Goal: Transaction & Acquisition: Purchase product/service

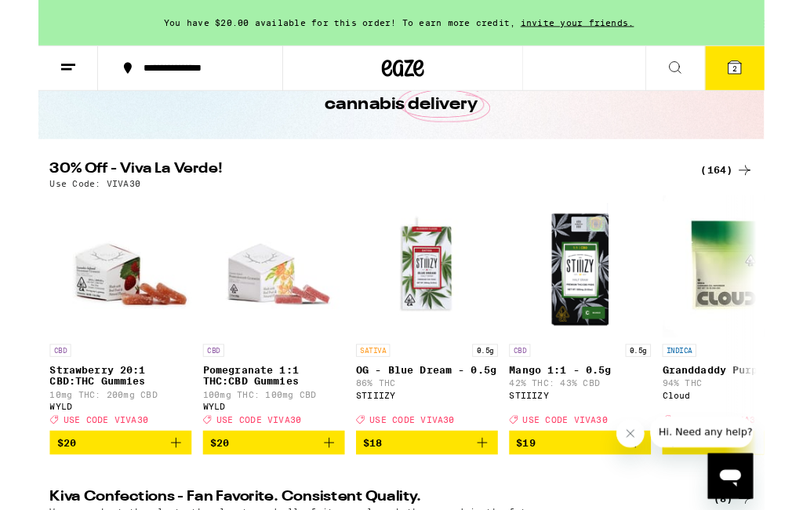
scroll to position [98, 0]
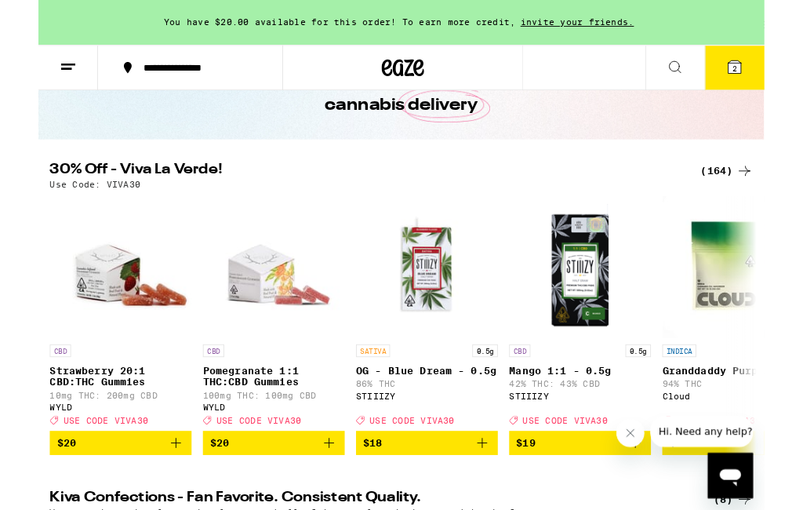
click at [746, 185] on div "(164)" at bounding box center [761, 189] width 58 height 19
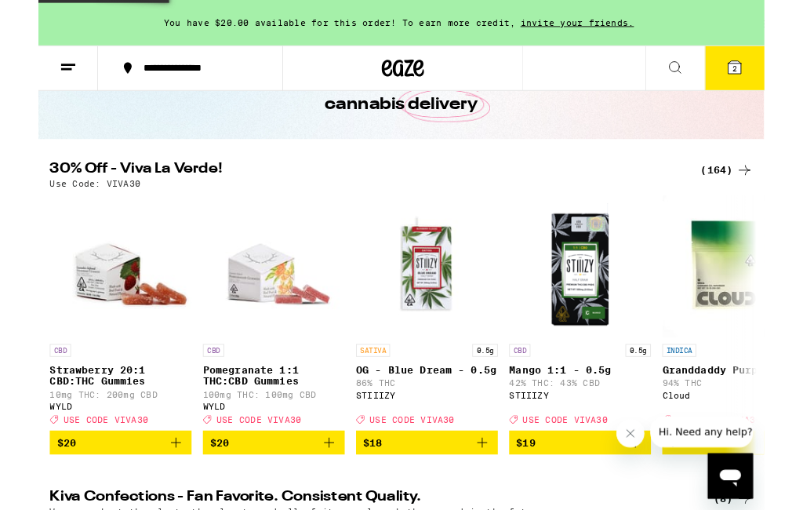
scroll to position [0, 0]
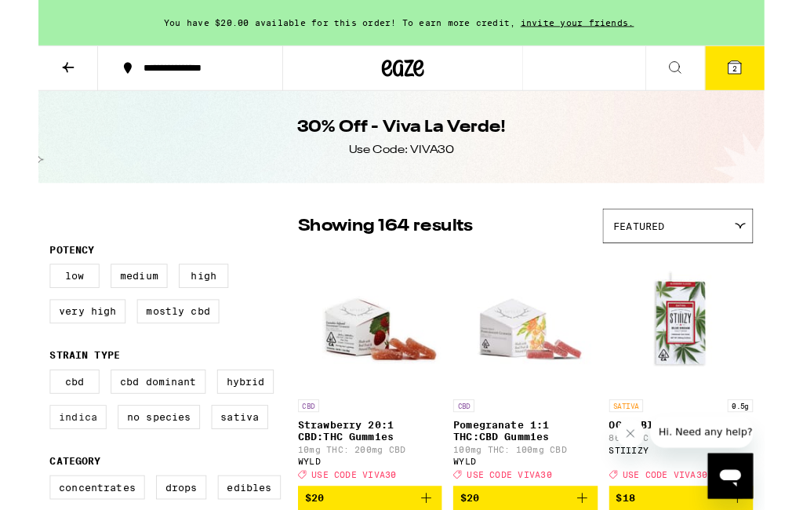
click at [51, 474] on label "Indica" at bounding box center [44, 461] width 63 height 27
click at [16, 412] on input "Indica" at bounding box center [16, 411] width 1 height 1
checkbox input "true"
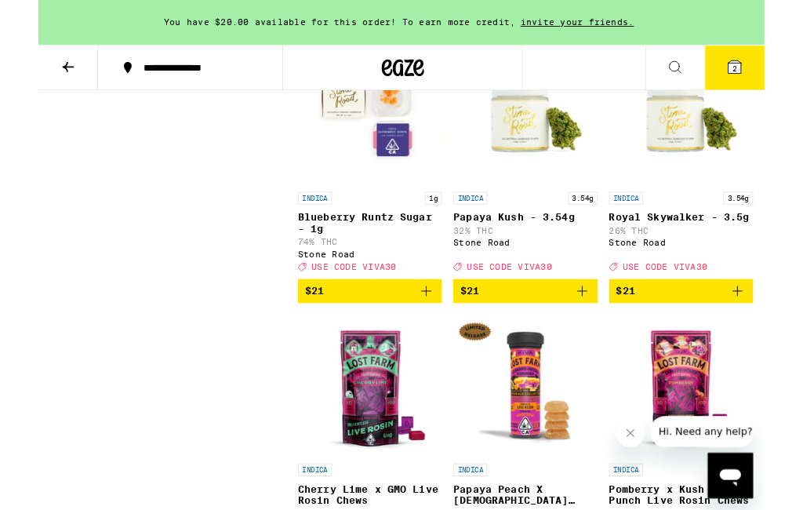
scroll to position [2914, 0]
click at [565, 246] on p "Papaya Kush - 3.54g" at bounding box center [538, 240] width 159 height 13
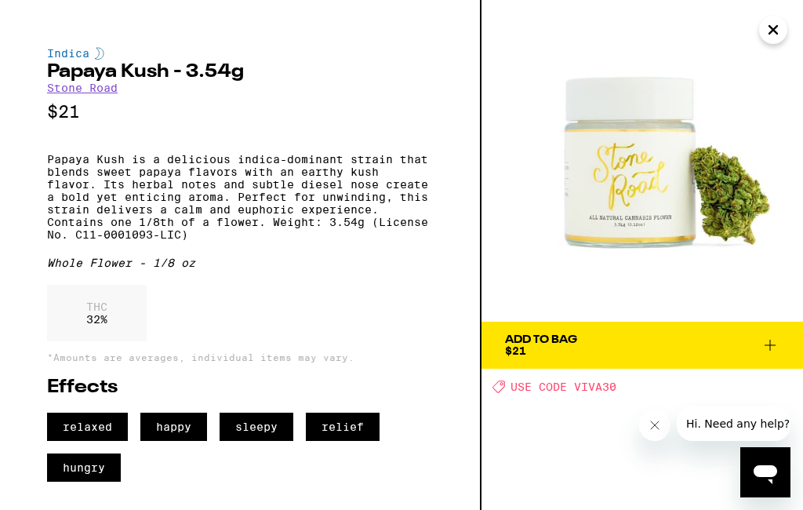
scroll to position [2451, 0]
click at [769, 34] on icon "Close" at bounding box center [773, 30] width 8 height 8
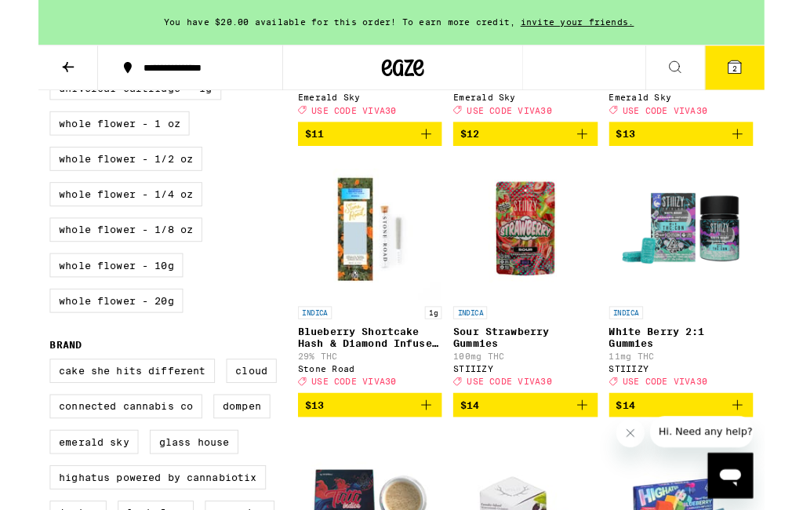
scroll to position [991, 0]
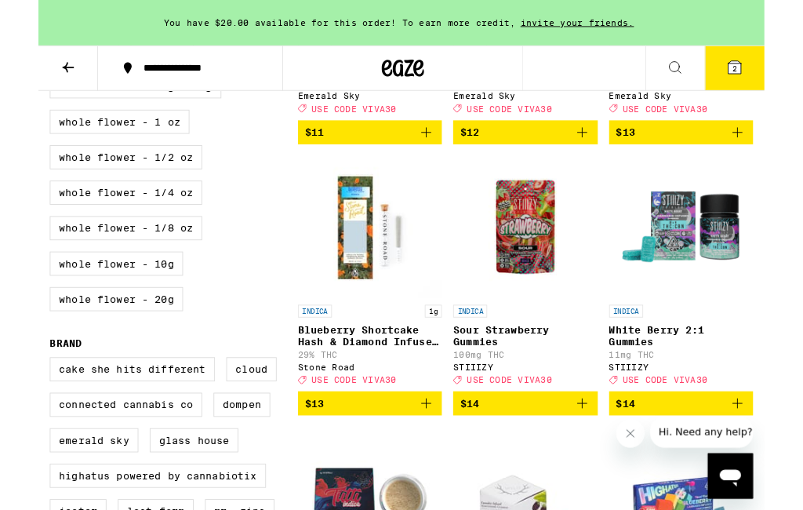
click at [770, 79] on span "2" at bounding box center [769, 75] width 5 height 9
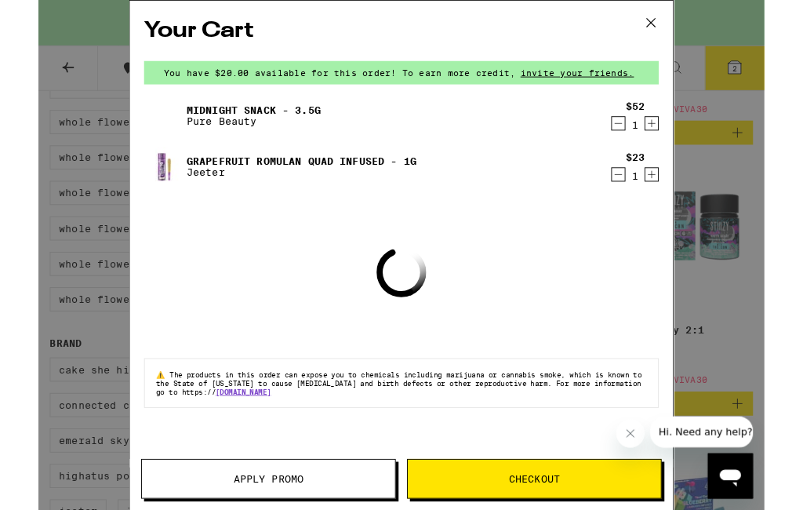
click at [646, 200] on icon "Decrement" at bounding box center [641, 192] width 14 height 19
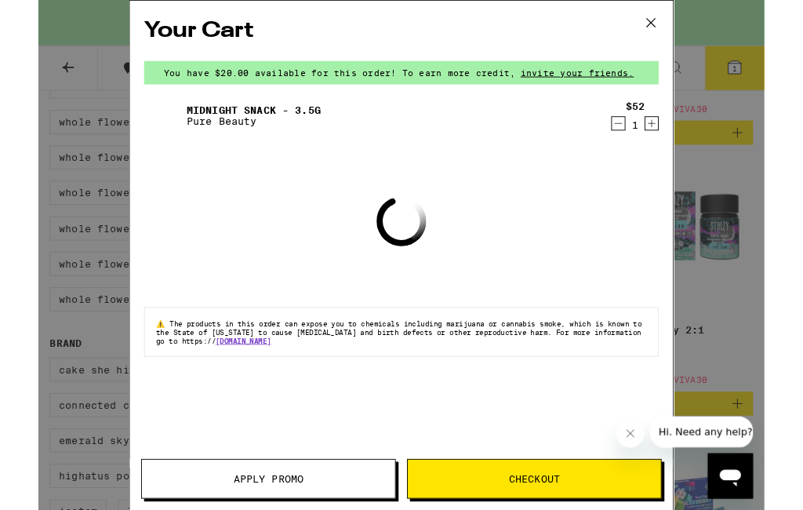
click at [633, 140] on button "Decrement" at bounding box center [641, 137] width 16 height 16
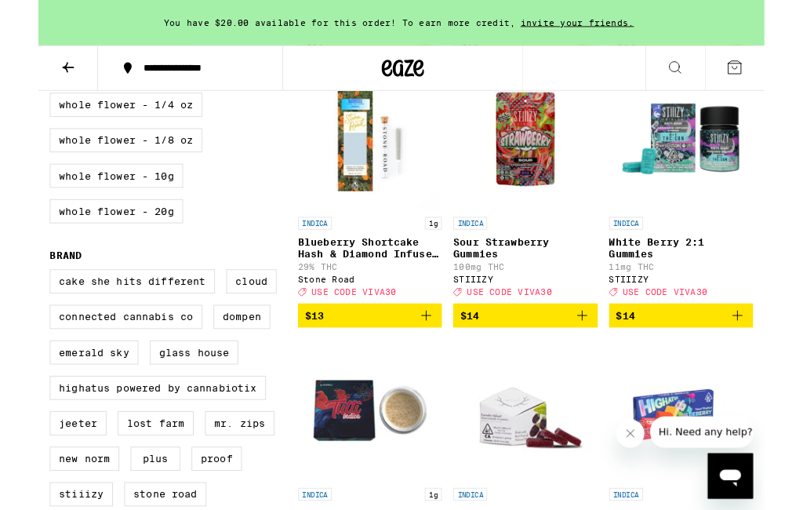
scroll to position [1096, 0]
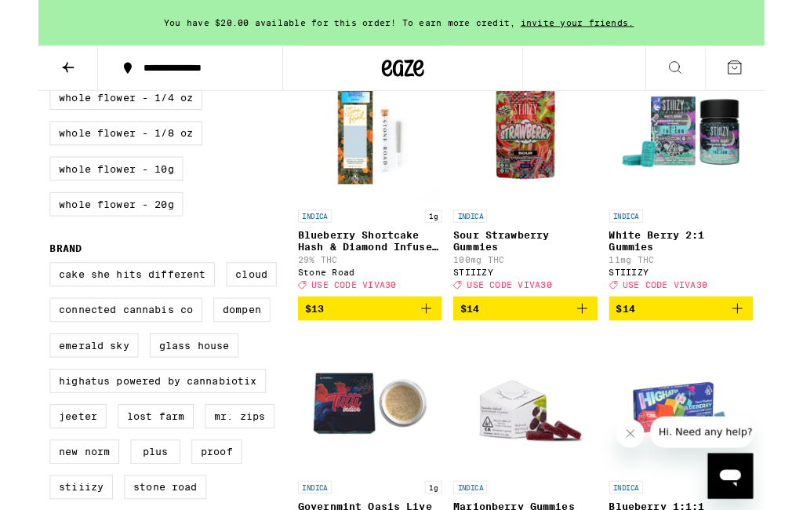
click at [430, 350] on icon "Add to bag" at bounding box center [428, 341] width 19 height 19
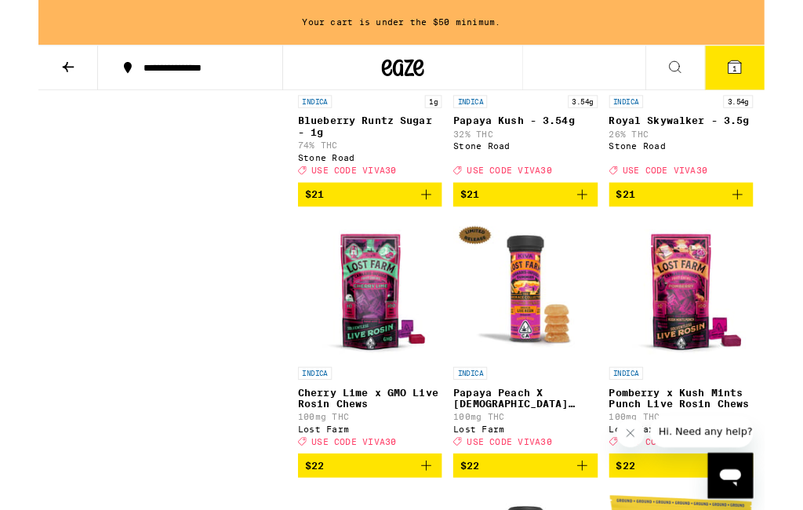
click at [604, 225] on icon "Add to bag" at bounding box center [601, 215] width 19 height 19
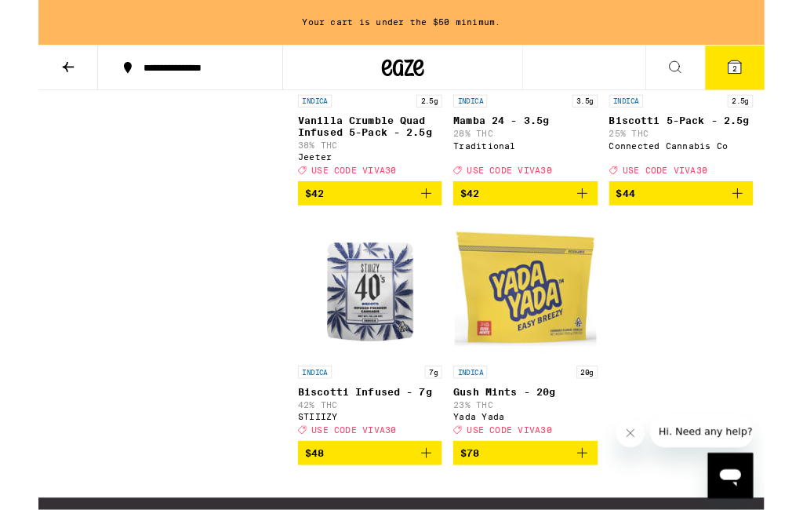
scroll to position [5719, 0]
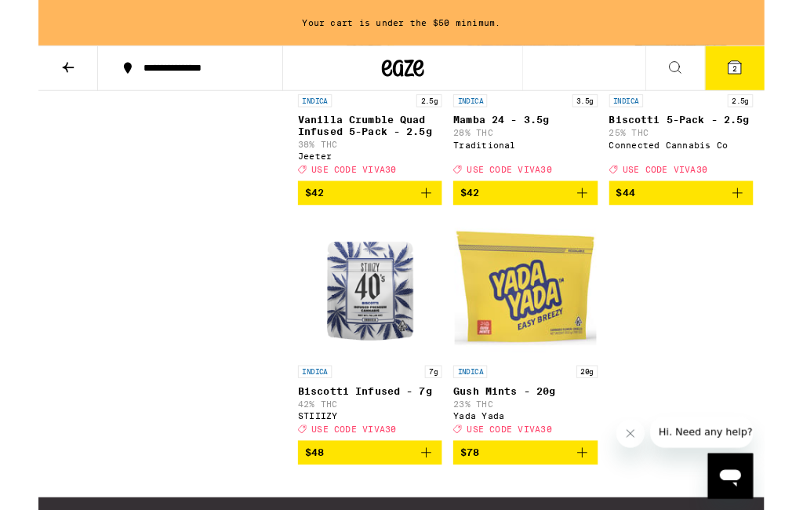
click at [604, 223] on icon "Add to bag" at bounding box center [601, 213] width 19 height 19
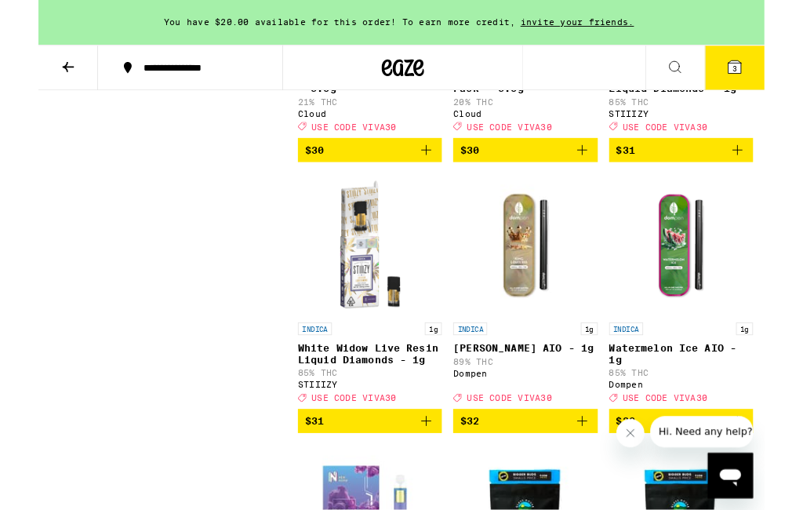
scroll to position [4569, 0]
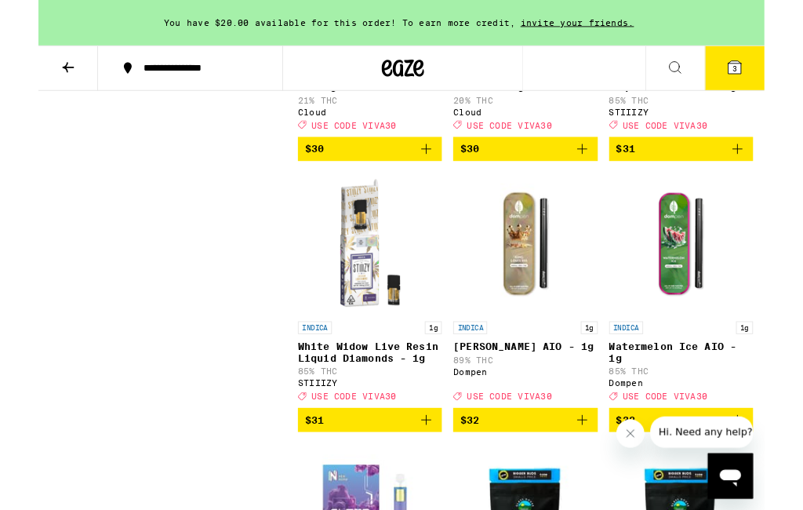
click at [774, 74] on icon at bounding box center [770, 74] width 14 height 14
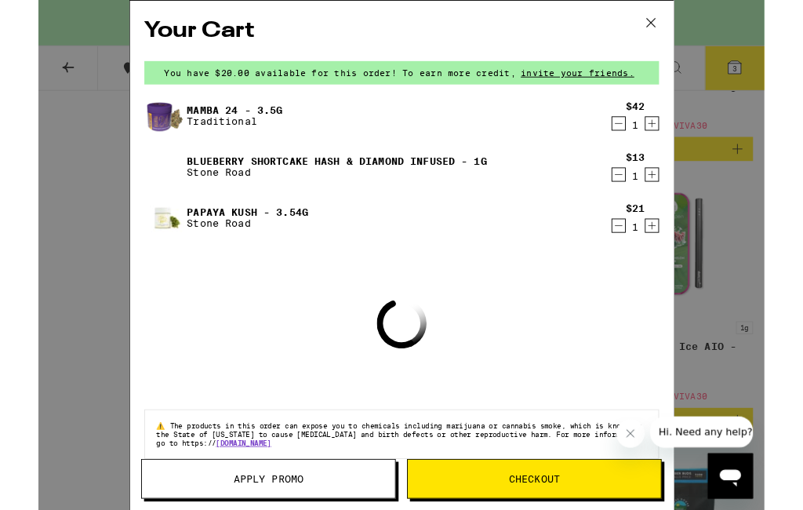
click at [763, 93] on div "Your Cart You have $20.00 available for this order! To earn more credit, invite…" at bounding box center [401, 282] width 803 height 564
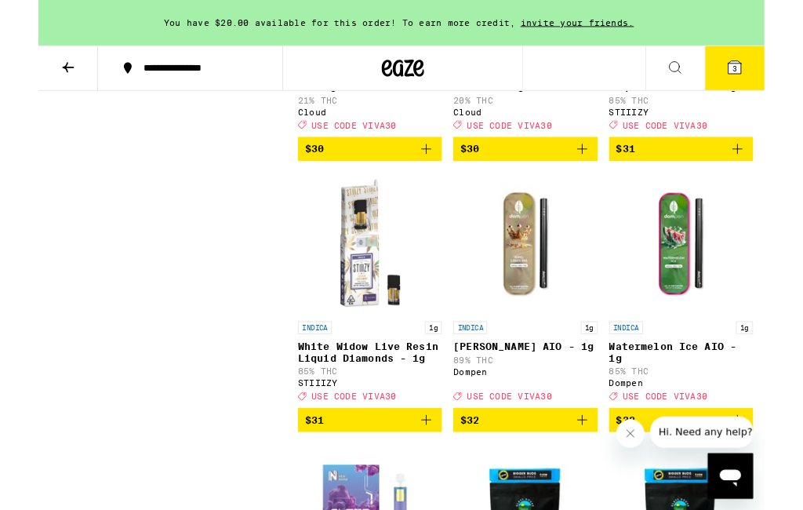
click at [772, 80] on span "3" at bounding box center [769, 75] width 5 height 9
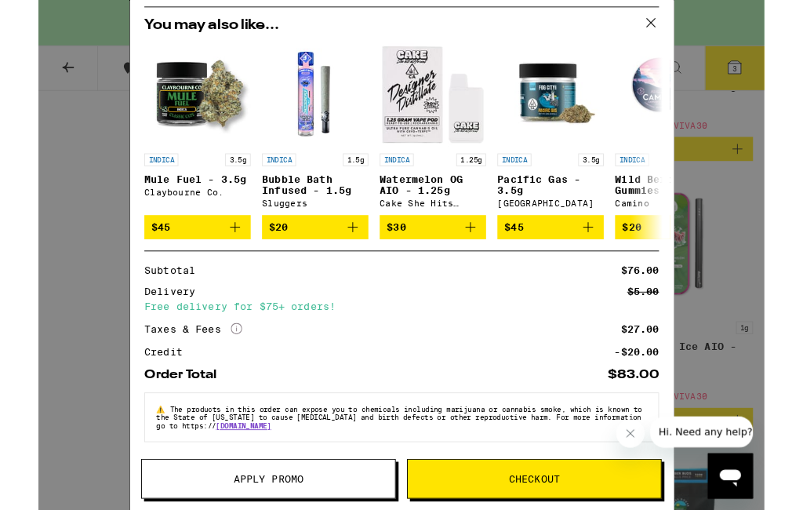
scroll to position [285, 0]
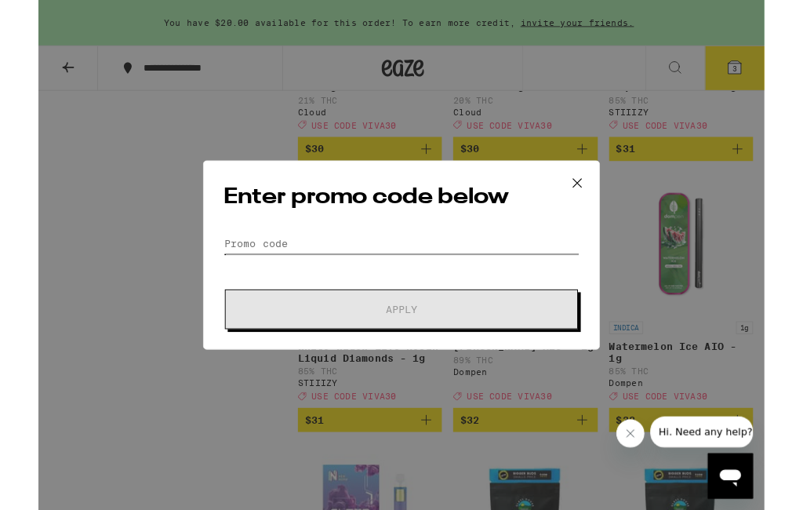
click at [343, 265] on input "Promo Code" at bounding box center [402, 269] width 394 height 24
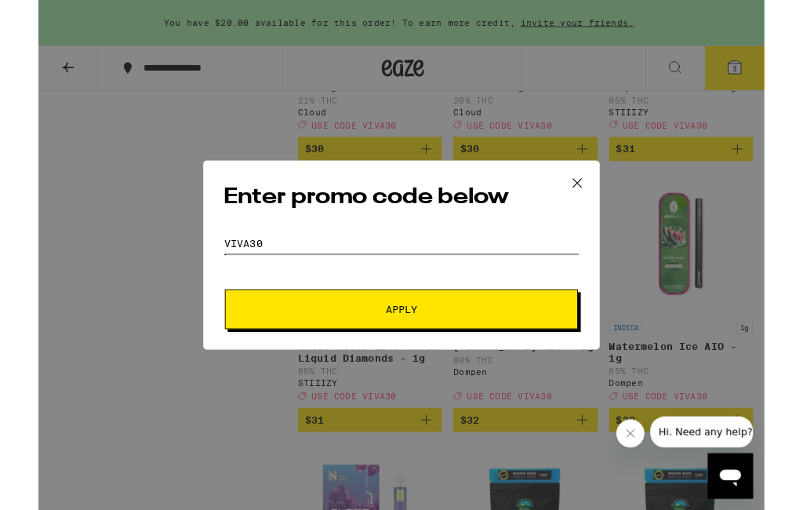
type input "Viva30"
click at [433, 343] on span "Apply" at bounding box center [401, 341] width 282 height 11
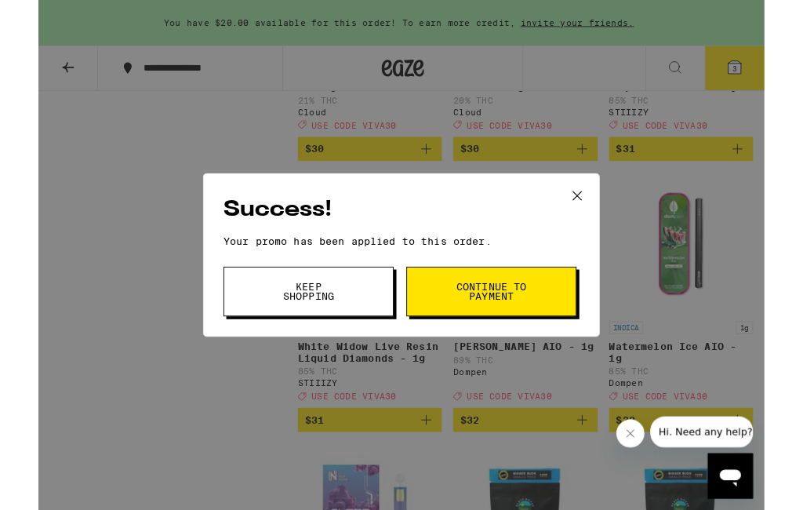
click at [307, 326] on span "Keep Shopping" at bounding box center [299, 322] width 80 height 22
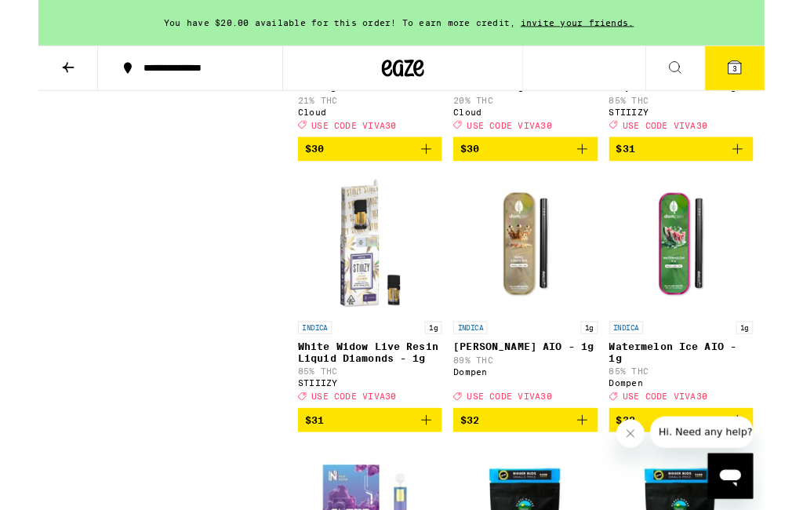
click at [771, 82] on icon at bounding box center [769, 74] width 19 height 19
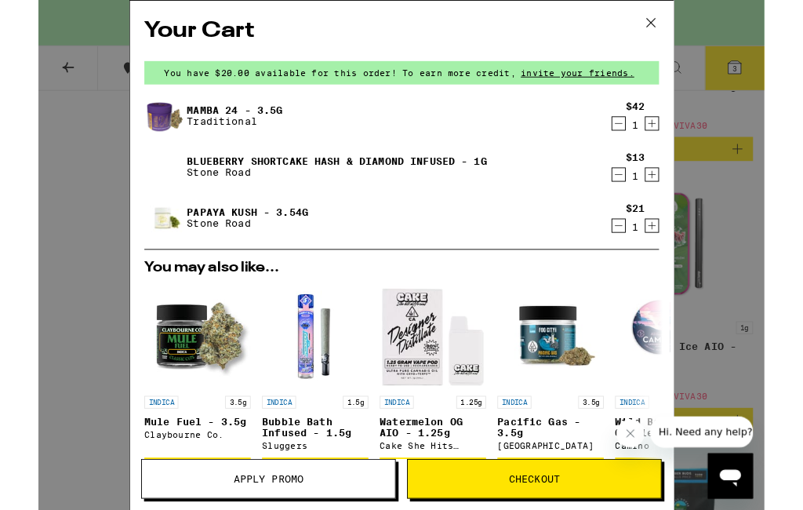
click at [680, 27] on icon at bounding box center [677, 24] width 9 height 9
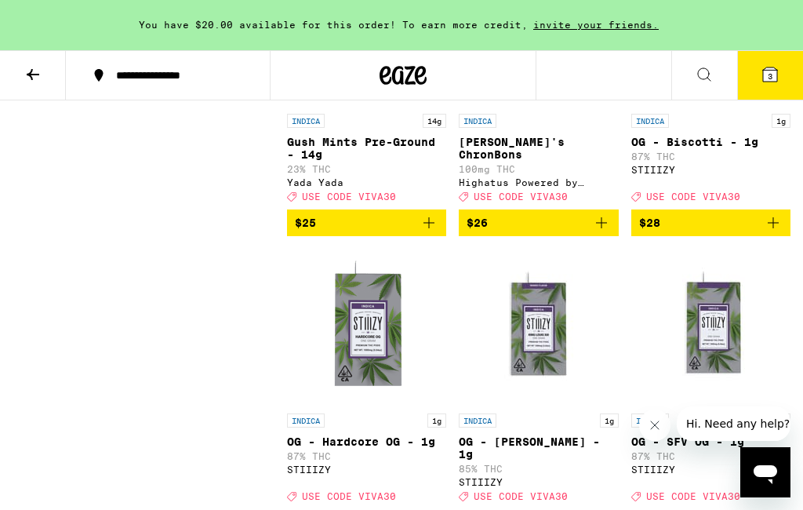
scroll to position [3909, 0]
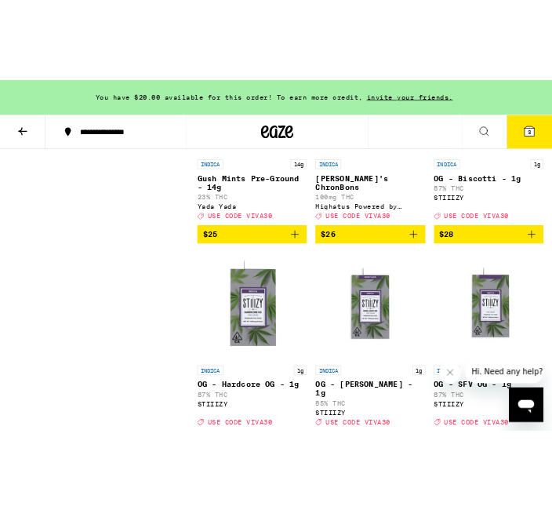
scroll to position [3682, 0]
